Goal: Task Accomplishment & Management: Manage account settings

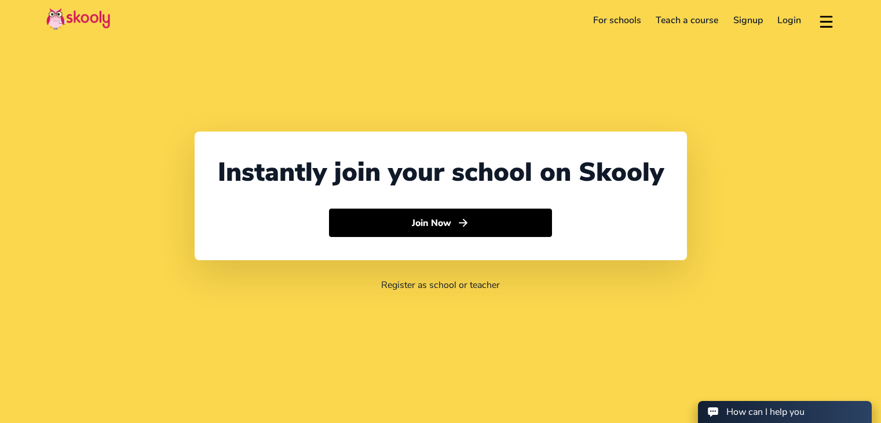
select select "91"
select select "[GEOGRAPHIC_DATA]"
select select "[GEOGRAPHIC_DATA]/[GEOGRAPHIC_DATA]"
click at [785, 21] on link "Login" at bounding box center [790, 20] width 39 height 19
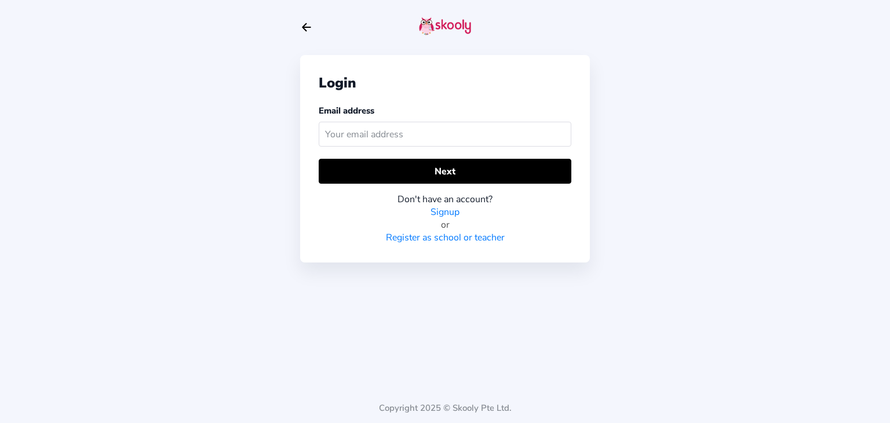
click at [419, 125] on input "text" at bounding box center [445, 134] width 253 height 25
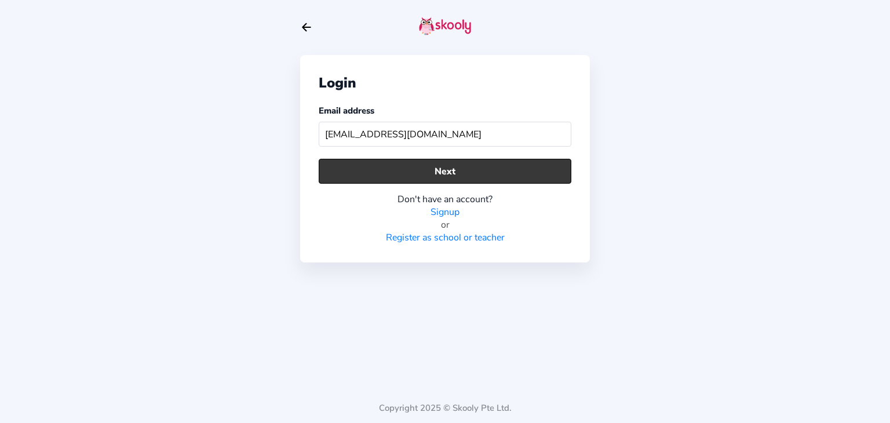
type input "[EMAIL_ADDRESS][DOMAIN_NAME]"
click at [434, 162] on button "Next" at bounding box center [445, 171] width 253 height 25
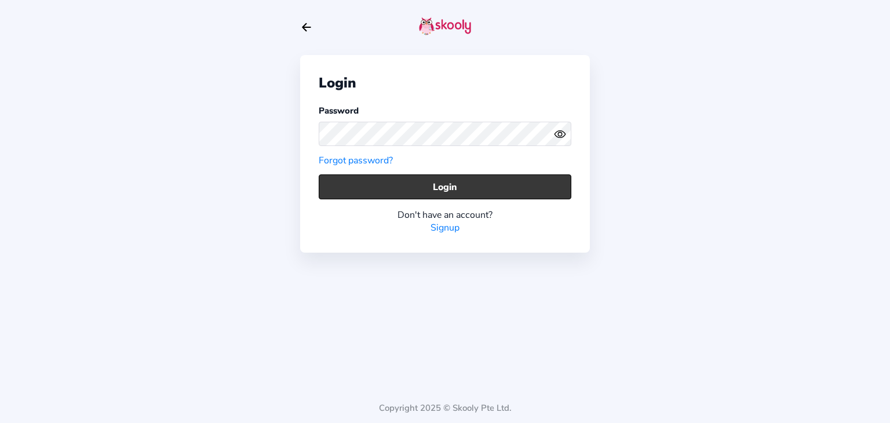
click at [441, 182] on button "Login" at bounding box center [445, 186] width 253 height 25
